Goal: Book appointment/travel/reservation

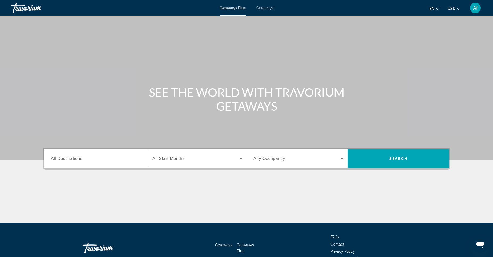
click at [100, 160] on input "Destination All Destinations" at bounding box center [96, 159] width 90 height 6
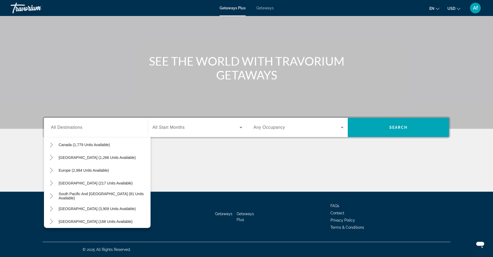
scroll to position [50, 0]
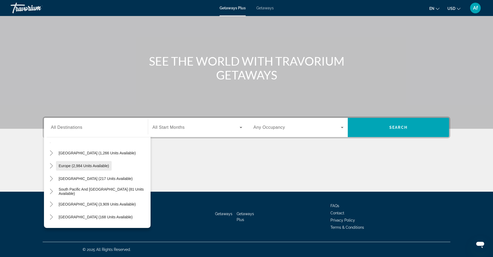
click at [92, 164] on span "Europe (2,984 units available)" at bounding box center [84, 166] width 50 height 4
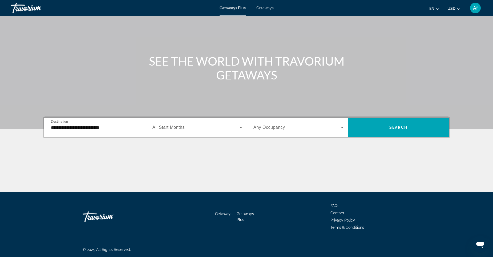
click at [127, 131] on div "**********" at bounding box center [96, 127] width 90 height 15
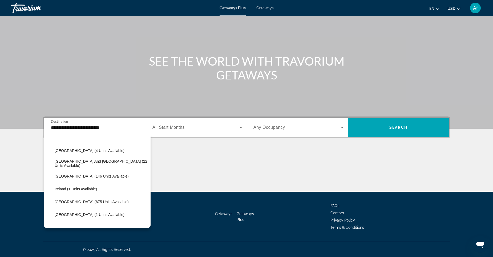
scroll to position [160, 0]
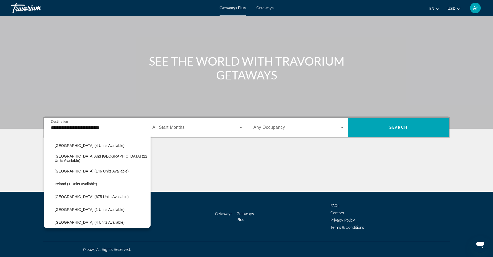
click at [92, 195] on span "[GEOGRAPHIC_DATA] (675 units available)" at bounding box center [92, 197] width 74 height 4
type input "**********"
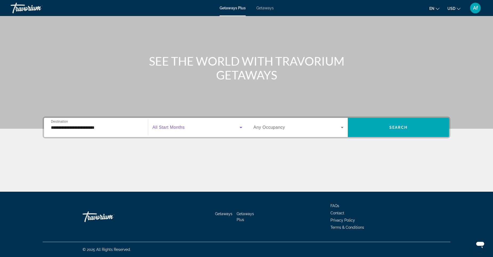
click at [215, 128] on span "Search widget" at bounding box center [195, 127] width 87 height 6
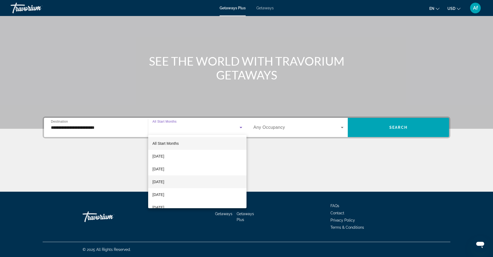
click at [164, 180] on span "[DATE]" at bounding box center [158, 182] width 12 height 6
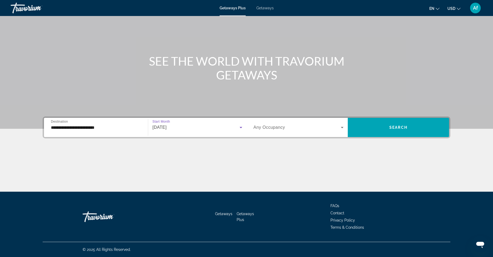
click at [300, 125] on span "Search widget" at bounding box center [296, 127] width 87 height 6
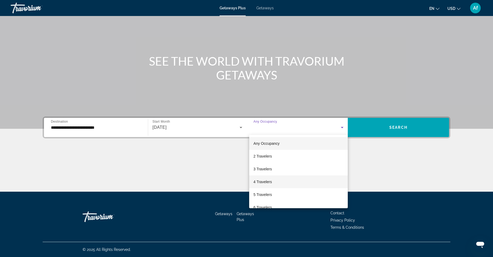
click at [258, 180] on span "4 Travelers" at bounding box center [262, 182] width 18 height 6
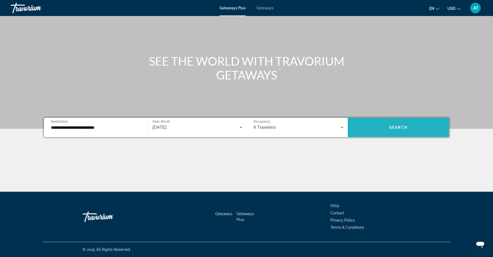
click at [392, 127] on span "Search" at bounding box center [398, 127] width 18 height 4
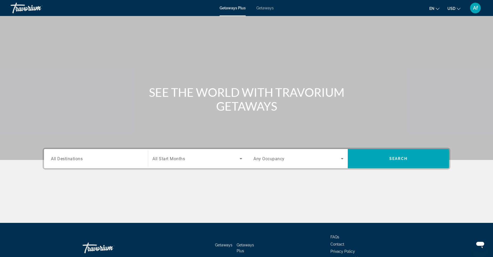
click at [107, 158] on input "Destination All Destinations" at bounding box center [96, 159] width 90 height 6
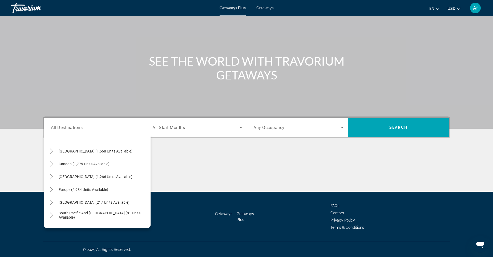
scroll to position [38, 0]
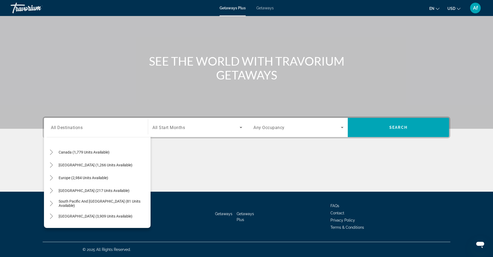
click at [103, 176] on span "Europe (2,984 units available)" at bounding box center [84, 178] width 50 height 4
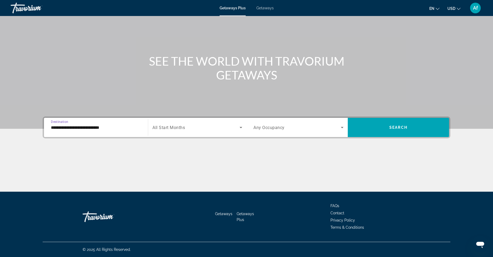
click at [175, 129] on span "All Start Months" at bounding box center [168, 127] width 33 height 5
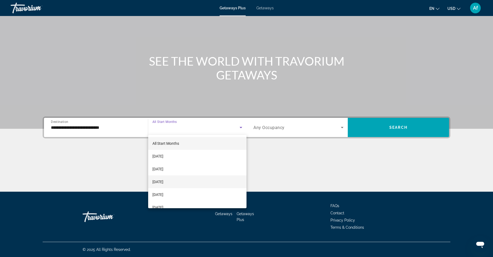
click at [163, 183] on span "[DATE]" at bounding box center [157, 182] width 11 height 6
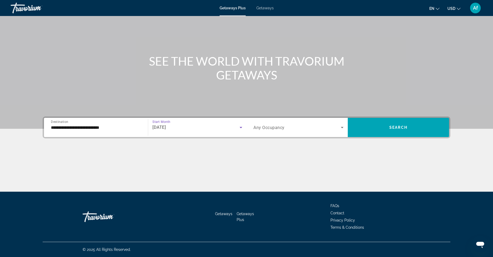
click at [103, 111] on div "Main content" at bounding box center [246, 49] width 493 height 160
click at [107, 124] on input "**********" at bounding box center [96, 127] width 90 height 6
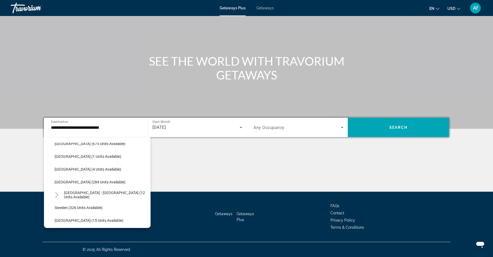
scroll to position [213, 0]
click at [98, 182] on span "[GEOGRAPHIC_DATA] (284 units available)" at bounding box center [90, 182] width 71 height 4
type input "**********"
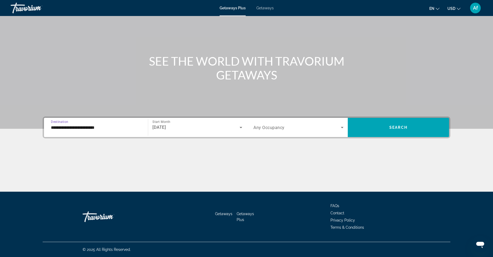
click at [341, 125] on icon "Search widget" at bounding box center [342, 127] width 6 height 6
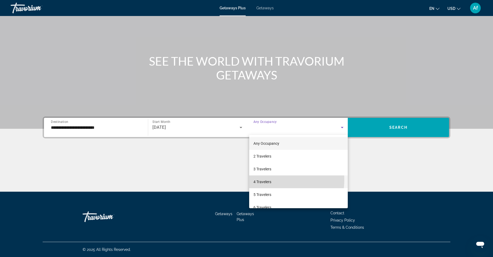
click at [262, 179] on span "4 Travelers" at bounding box center [262, 182] width 18 height 6
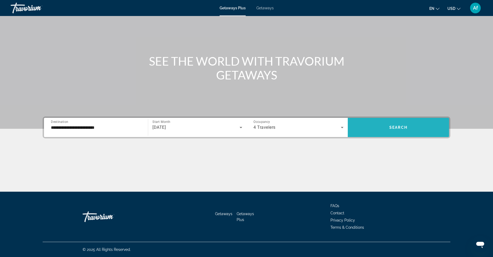
click at [386, 131] on span "Search widget" at bounding box center [398, 127] width 101 height 13
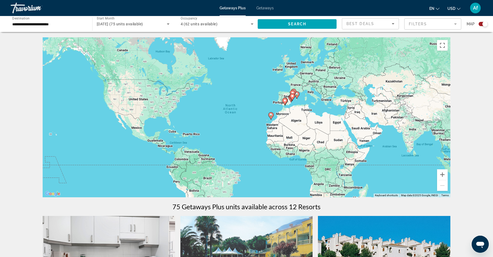
click at [72, 24] on input "**********" at bounding box center [48, 24] width 73 height 6
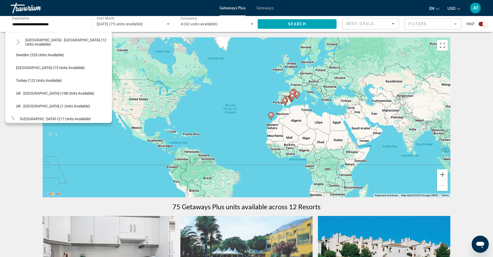
scroll to position [264, 0]
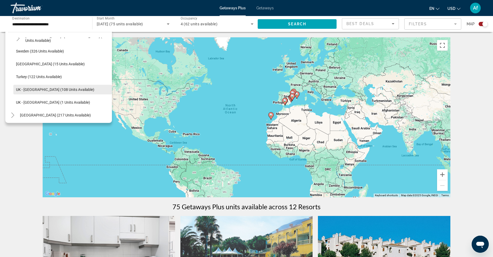
click at [47, 90] on span "UK - [GEOGRAPHIC_DATA] (108 units available)" at bounding box center [55, 89] width 78 height 4
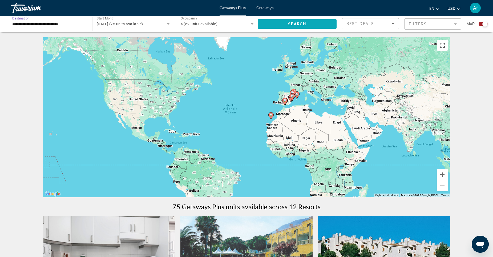
click at [294, 23] on span "Search" at bounding box center [297, 24] width 18 height 4
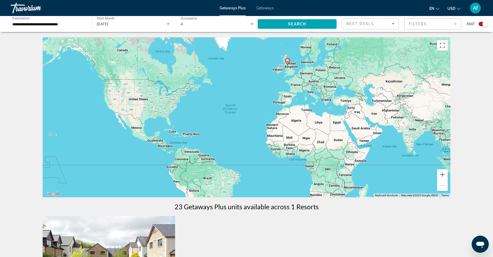
click at [77, 24] on input "**********" at bounding box center [48, 24] width 73 height 6
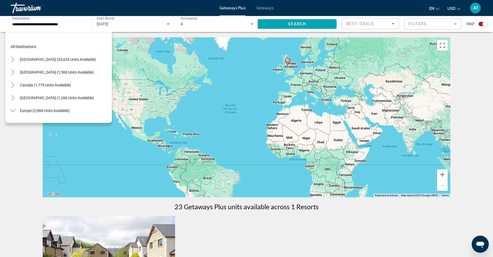
scroll to position [275, 0]
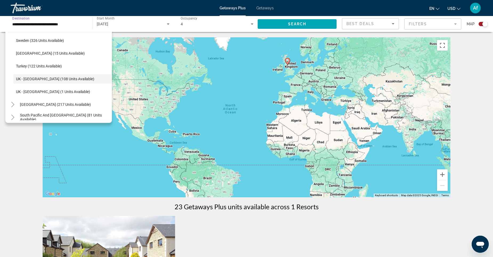
click at [205, 26] on div "4" at bounding box center [216, 24] width 70 height 6
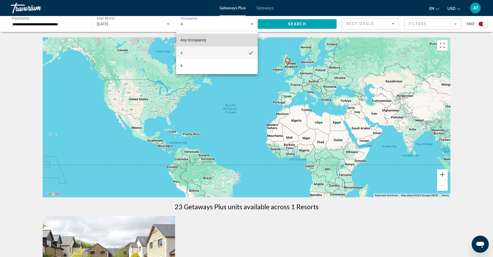
click at [210, 39] on mat-option "Any Occupancy" at bounding box center [217, 40] width 82 height 13
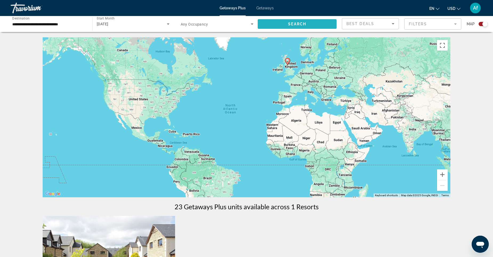
click at [286, 25] on span "Search widget" at bounding box center [297, 24] width 79 height 13
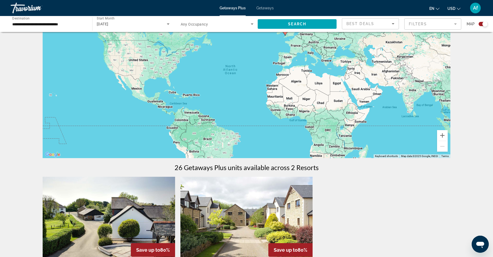
scroll to position [27, 0]
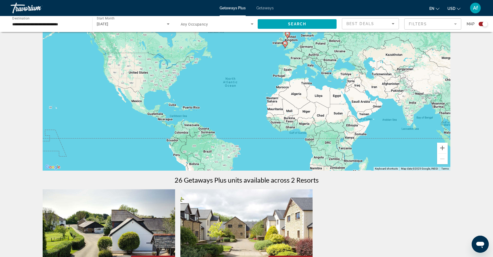
click at [66, 22] on input "**********" at bounding box center [48, 24] width 73 height 6
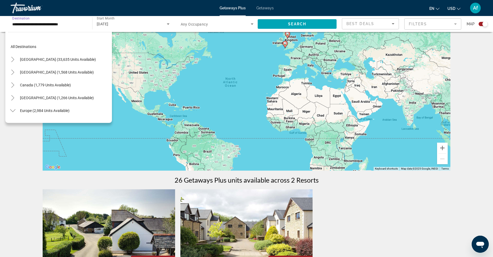
scroll to position [275, 0]
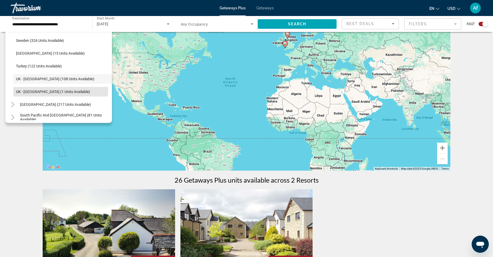
click at [41, 90] on span "UK - [GEOGRAPHIC_DATA] (1 units available)" at bounding box center [53, 92] width 74 height 4
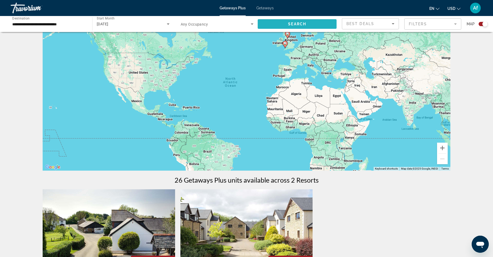
click at [305, 25] on span "Search" at bounding box center [297, 24] width 18 height 4
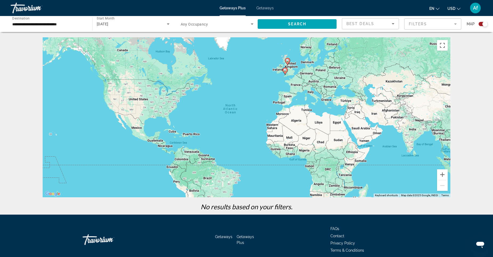
click at [423, 23] on mat-form-field "Filters" at bounding box center [432, 23] width 57 height 11
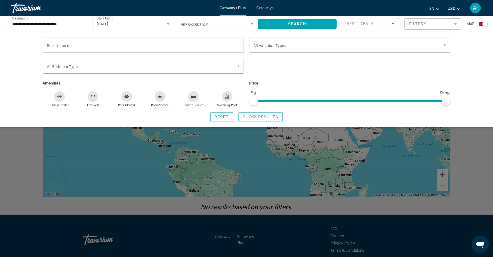
click at [278, 184] on div "Search widget" at bounding box center [246, 168] width 493 height 177
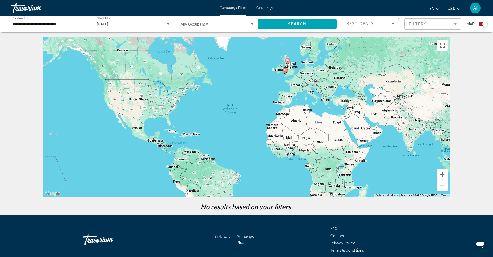
click at [75, 27] on input "**********" at bounding box center [48, 24] width 73 height 6
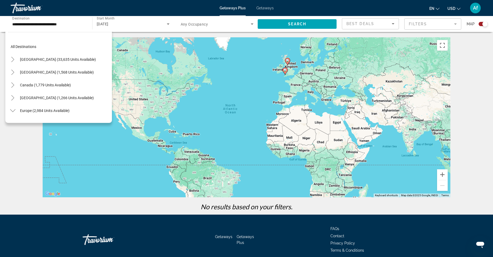
click at [76, 56] on span "Search widget" at bounding box center [57, 59] width 81 height 13
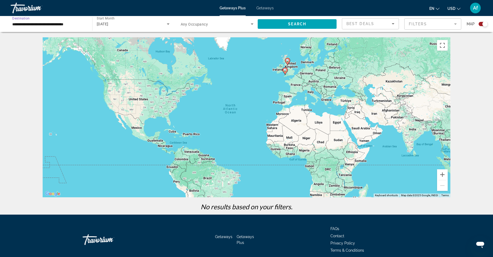
click at [85, 23] on input "**********" at bounding box center [48, 24] width 73 height 6
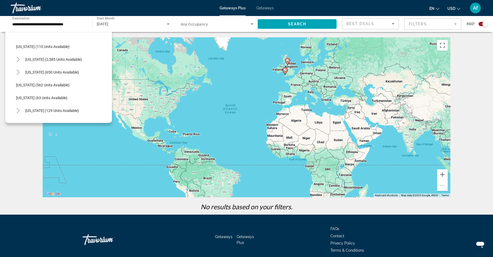
scroll to position [266, 0]
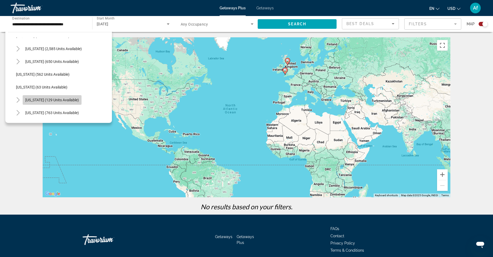
click at [60, 97] on span "Search widget" at bounding box center [52, 100] width 59 height 13
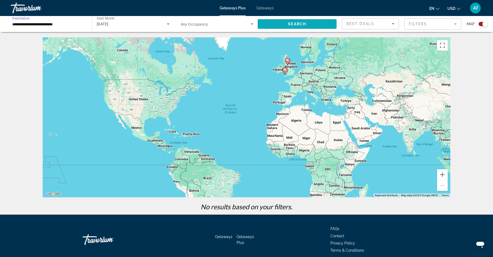
click at [287, 23] on span "Search widget" at bounding box center [297, 24] width 79 height 13
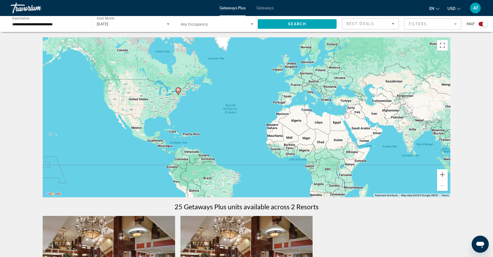
click at [81, 23] on input "**********" at bounding box center [48, 24] width 73 height 6
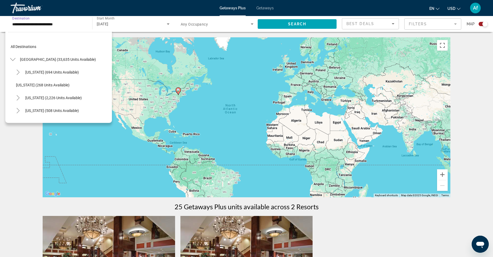
scroll to position [287, 0]
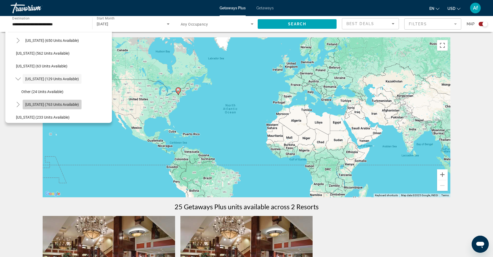
click at [69, 100] on span "Search widget" at bounding box center [52, 104] width 59 height 13
type input "**********"
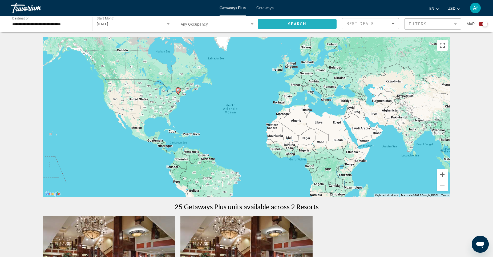
click at [284, 24] on span "Search widget" at bounding box center [297, 24] width 79 height 13
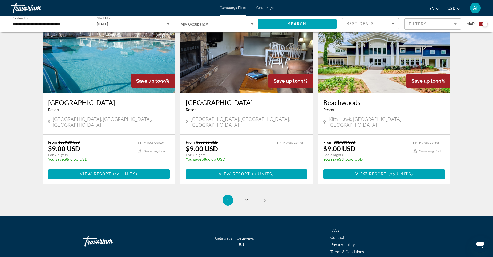
scroll to position [778, 0]
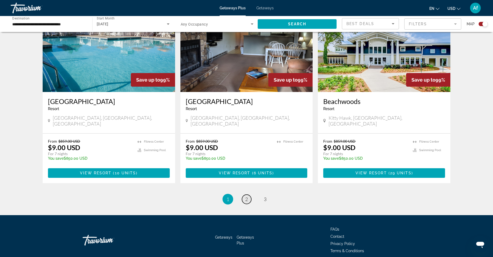
click at [249, 195] on link "page 2" at bounding box center [246, 199] width 9 height 9
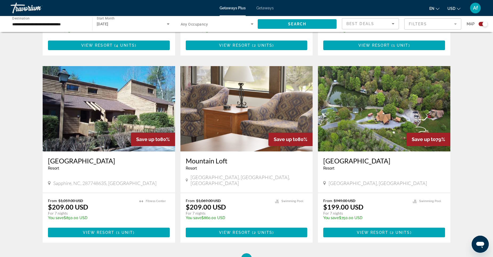
scroll to position [773, 0]
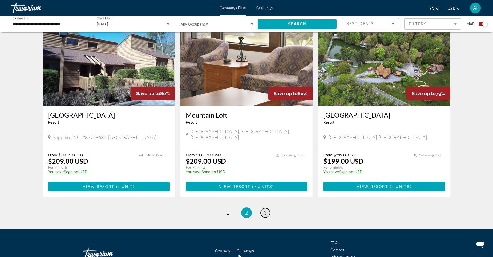
click at [266, 210] on span "3" at bounding box center [265, 213] width 3 height 6
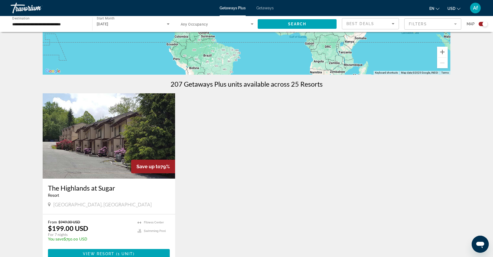
scroll to position [133, 0]
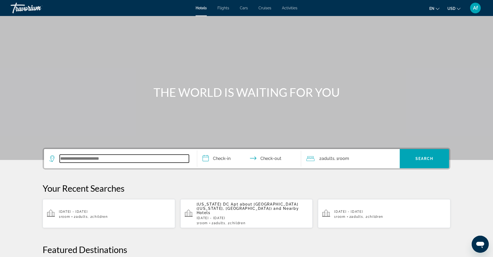
click at [117, 157] on input "Search widget" at bounding box center [124, 159] width 129 height 8
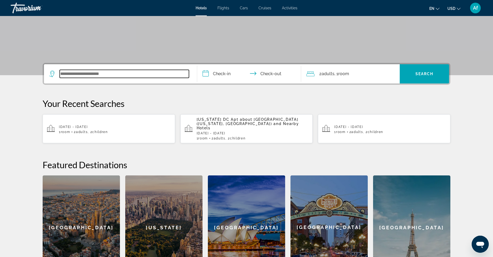
scroll to position [75, 0]
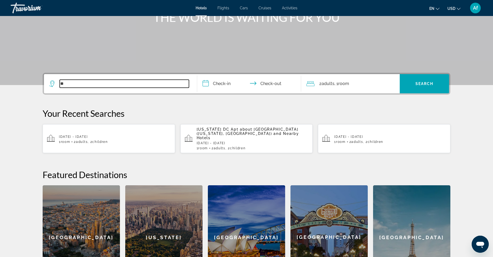
type input "*"
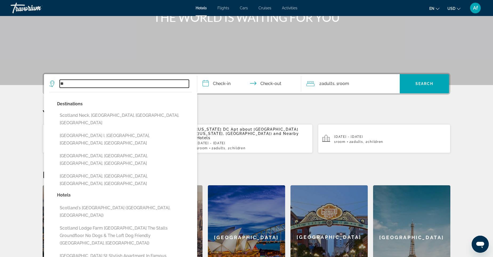
type input "*"
type input "*******"
